Goal: Contribute content: Add original content to the website for others to see

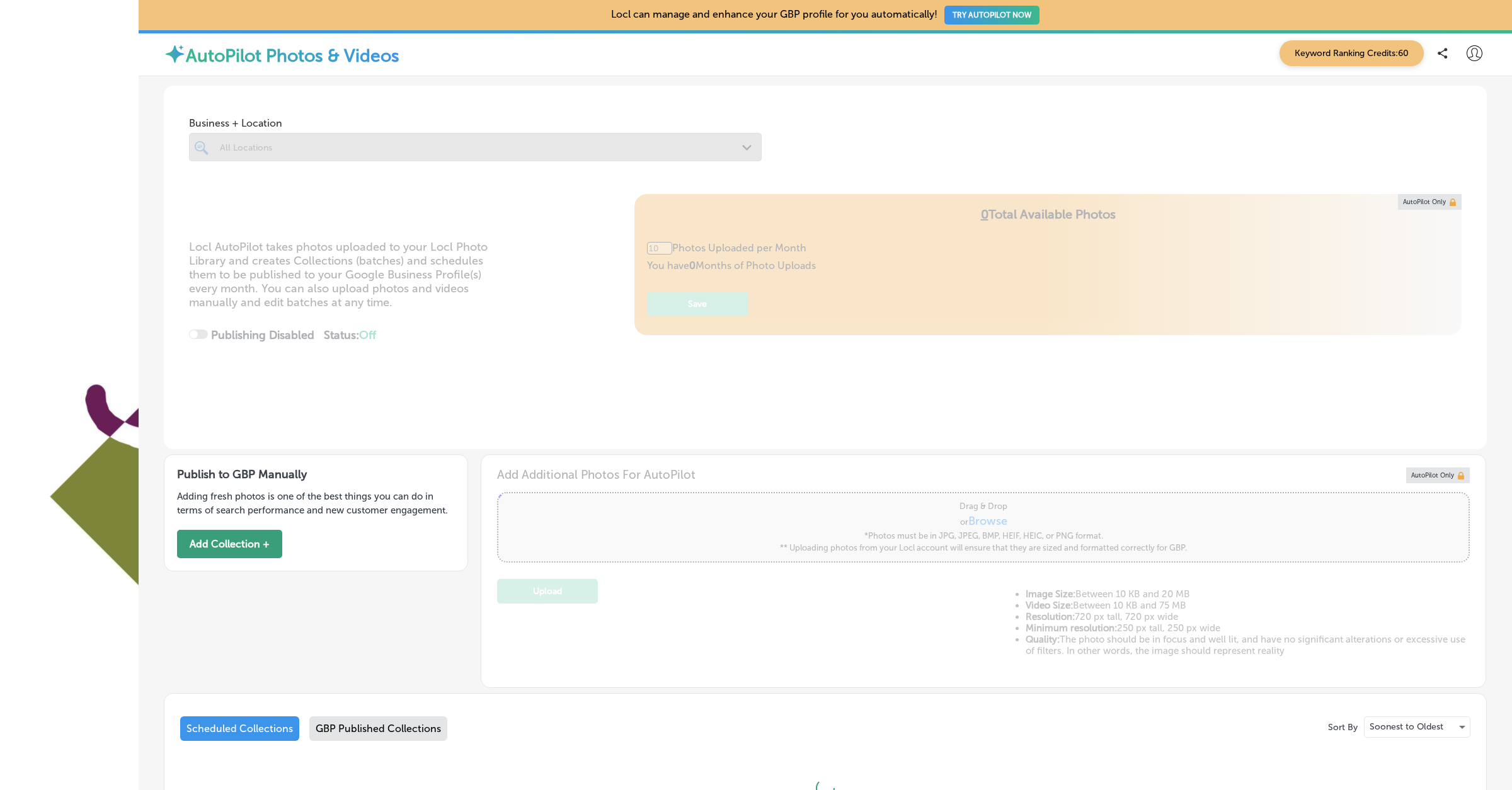
click at [245, 543] on button "Add Collection +" at bounding box center [230, 544] width 105 height 28
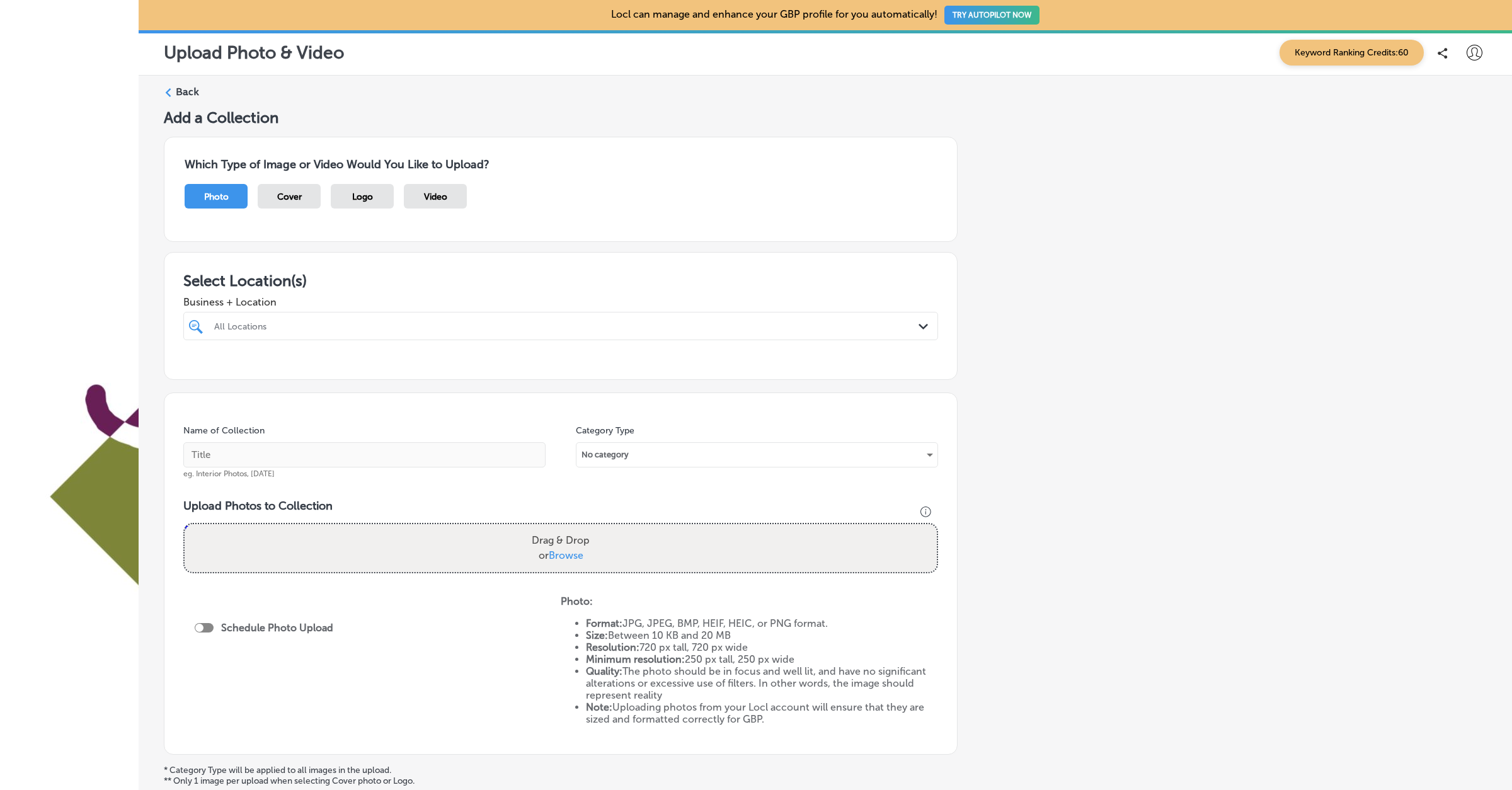
scroll to position [127, 0]
click at [359, 191] on span "Logo" at bounding box center [362, 196] width 21 height 10
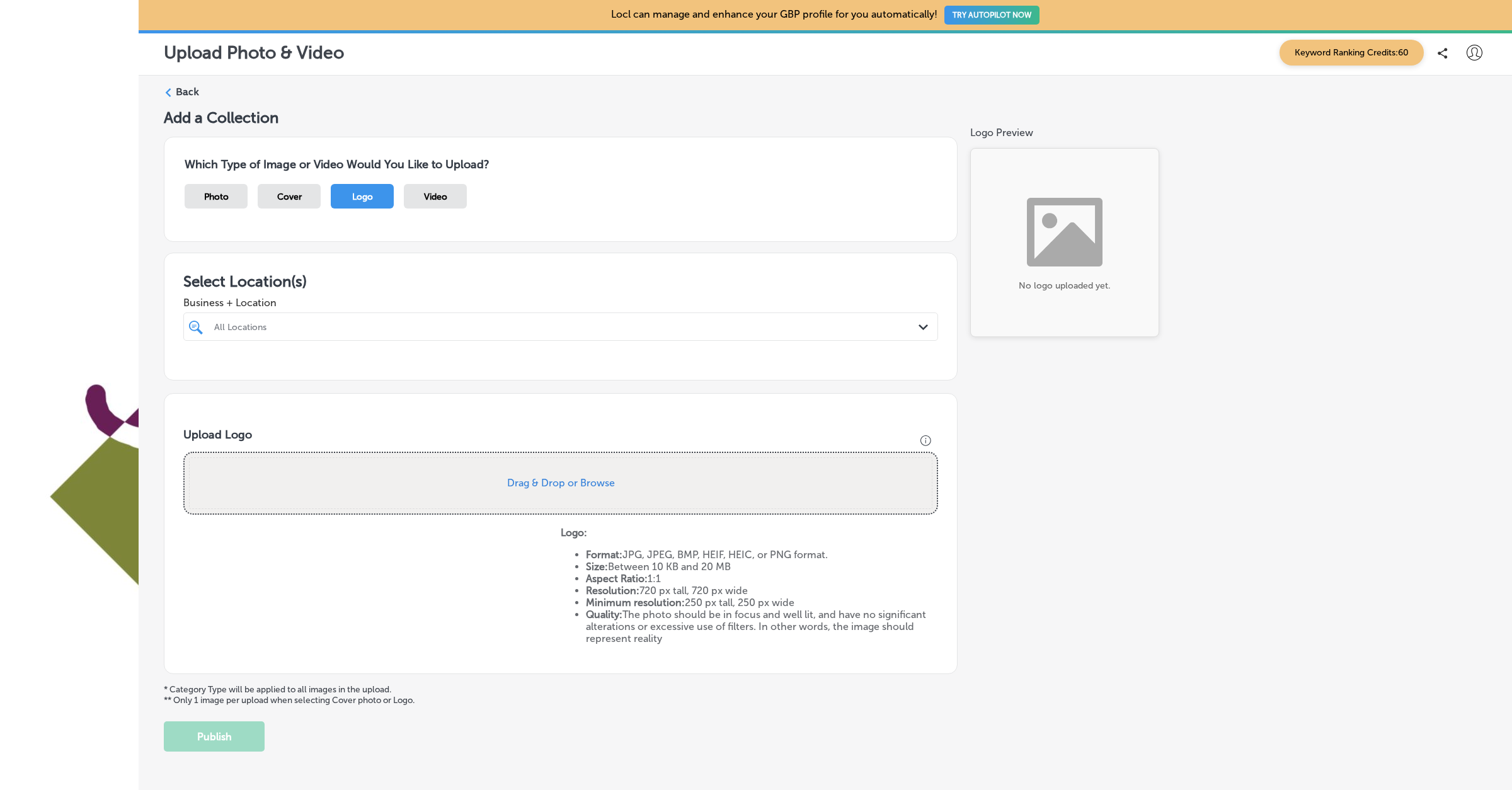
scroll to position [48, 0]
click at [524, 478] on button "Drag & Drop or Browse" at bounding box center [560, 483] width 107 height 10
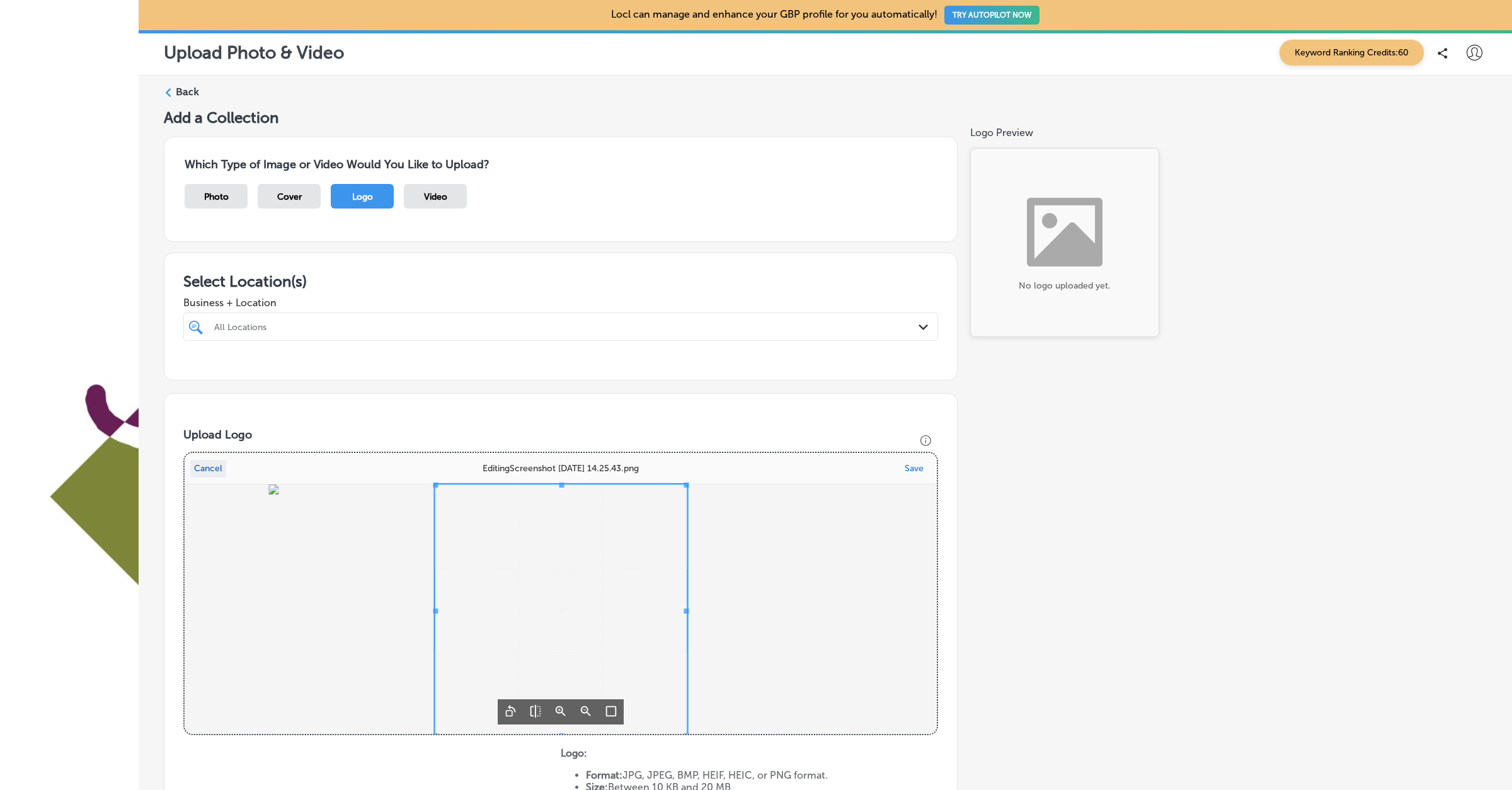
click at [203, 460] on button "Cancel" at bounding box center [208, 469] width 35 height 18
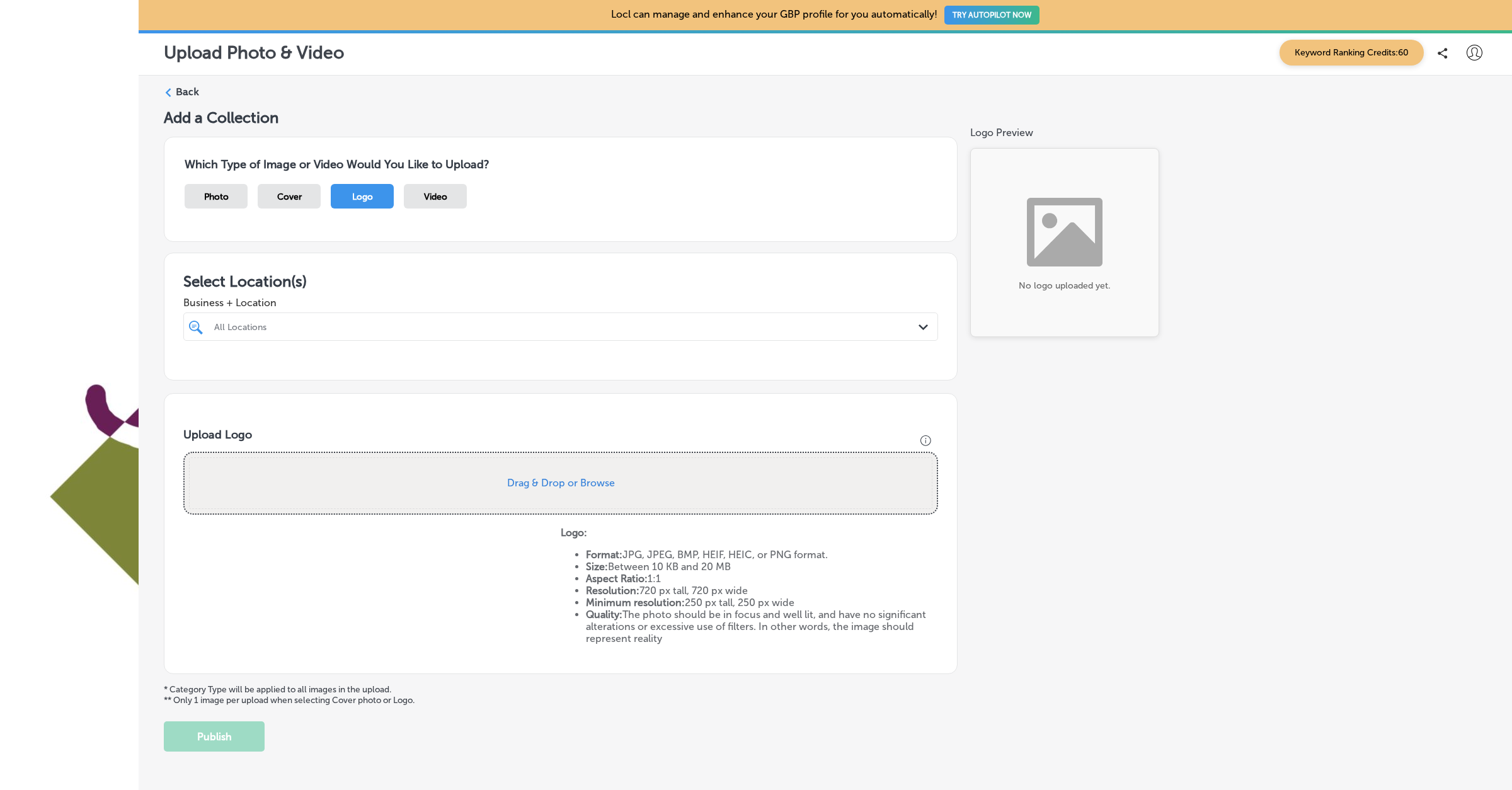
drag, startPoint x: 582, startPoint y: 506, endPoint x: 816, endPoint y: 561, distance: 240.4
click at [816, 561] on ul "Format: JPG, JPEG, BMP, HEIF, HEIC, or PNG format. Size: Between 10 KB and 20 M…" at bounding box center [749, 597] width 377 height 96
copy ul "Format: JPG, JPEG, BMP, HEIF, HEIC, or PNG format. Size: Between 10 KB and 20 M…"
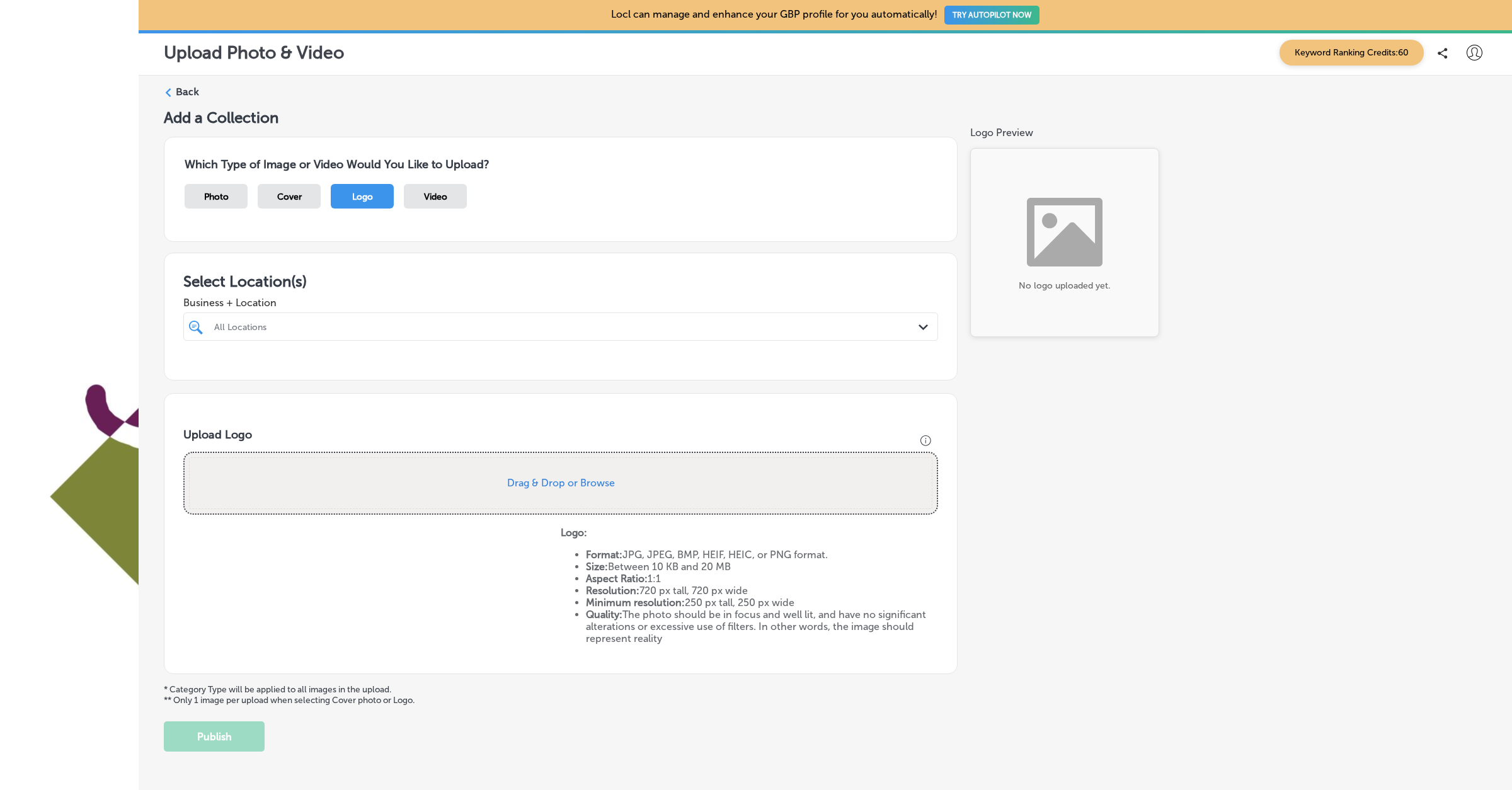
copy ul "Format: JPG, JPEG, BMP, HEIF, HEIC, or PNG format. Size: Between 10 KB and 20 M…"
